Goal: Information Seeking & Learning: Learn about a topic

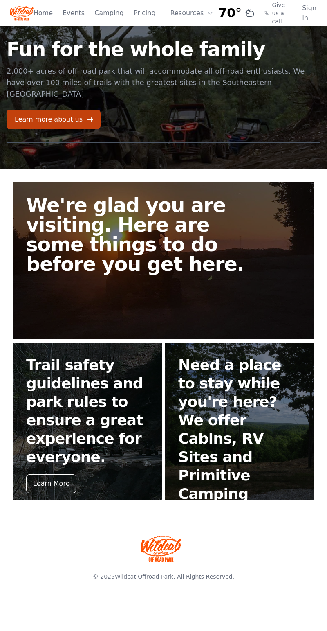
click at [143, 11] on link "Pricing" at bounding box center [145, 13] width 22 height 10
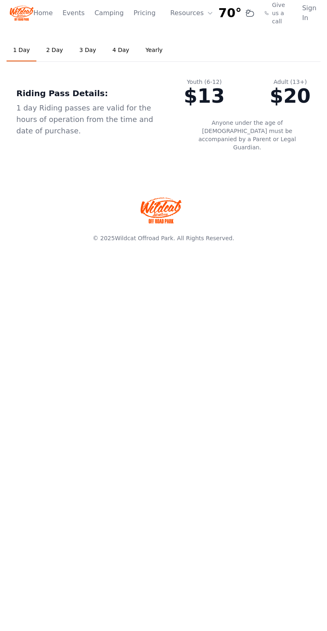
click at [56, 48] on link "2 Day" at bounding box center [55, 50] width 30 height 22
click at [84, 51] on link "3 Day" at bounding box center [88, 50] width 30 height 22
click at [21, 52] on link "1 Day" at bounding box center [22, 50] width 30 height 22
click at [50, 12] on link "Home" at bounding box center [43, 13] width 19 height 10
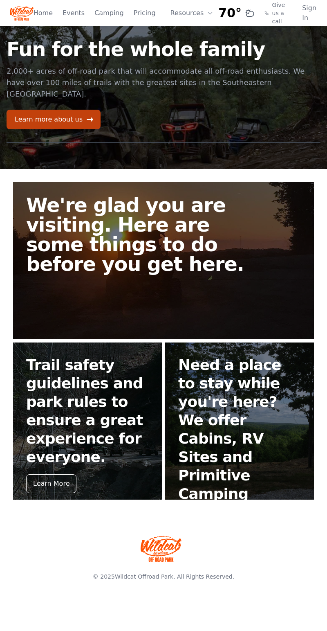
click at [204, 225] on h2 "We're glad you are visiting. Here are some things to do before you get here." at bounding box center [144, 234] width 236 height 79
click at [219, 253] on link "We're glad you are visiting. Here are some things to do before you get here." at bounding box center [163, 260] width 301 height 157
click at [182, 196] on h2 "We're glad you are visiting. Here are some things to do before you get here." at bounding box center [144, 234] width 236 height 79
click at [184, 239] on h2 "We're glad you are visiting. Here are some things to do before you get here." at bounding box center [144, 234] width 236 height 79
click at [210, 279] on link "We're glad you are visiting. Here are some things to do before you get here." at bounding box center [163, 260] width 301 height 157
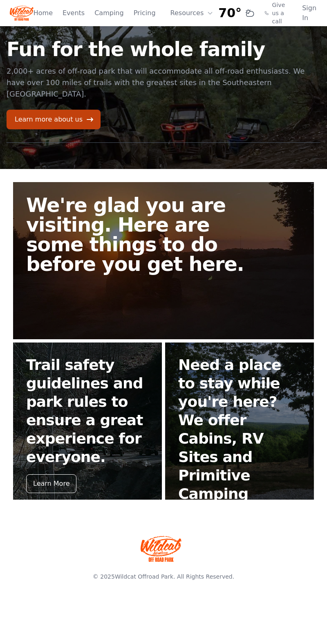
click at [246, 291] on link "We're glad you are visiting. Here are some things to do before you get here." at bounding box center [163, 260] width 301 height 157
click at [177, 213] on h2 "We're glad you are visiting. Here are some things to do before you get here." at bounding box center [144, 234] width 236 height 79
